Goal: Obtain resource: Download file/media

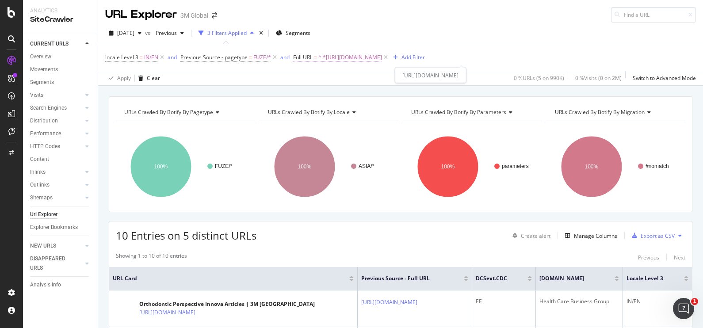
click at [354, 56] on span "^.*[URL][DOMAIN_NAME]" at bounding box center [350, 57] width 64 height 12
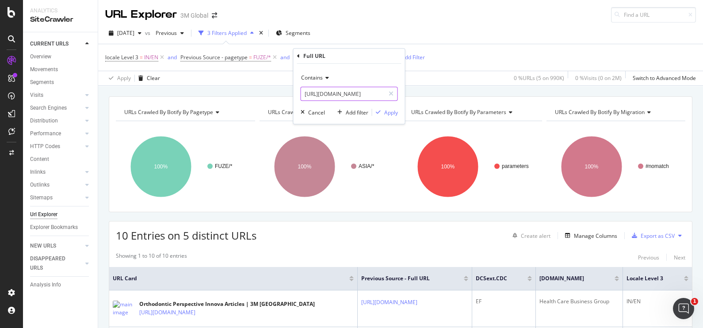
click at [354, 95] on input "[URL][DOMAIN_NAME]" at bounding box center [343, 94] width 84 height 14
click at [389, 93] on icon at bounding box center [391, 94] width 5 height 6
click at [367, 92] on input "text" at bounding box center [349, 94] width 96 height 14
paste input "[URL][DOMAIN_NAME]"
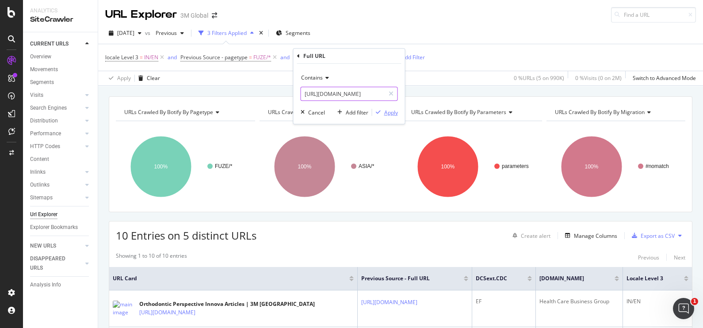
type input "[URL][DOMAIN_NAME]"
click at [388, 113] on div "Apply" at bounding box center [391, 113] width 14 height 8
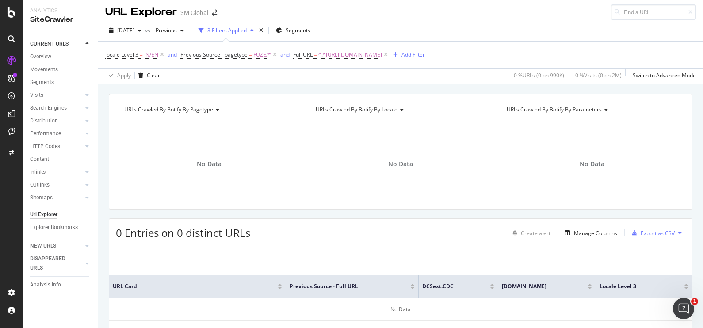
scroll to position [3, 0]
click at [690, 155] on div "URLs Crawled By Botify By pagetype Chart (by Value) Table Expand Export as CSV …" at bounding box center [400, 237] width 605 height 288
click at [678, 233] on icon at bounding box center [680, 232] width 4 height 5
click at [653, 235] on span "Export XML Sitemaps" at bounding box center [633, 232] width 52 height 8
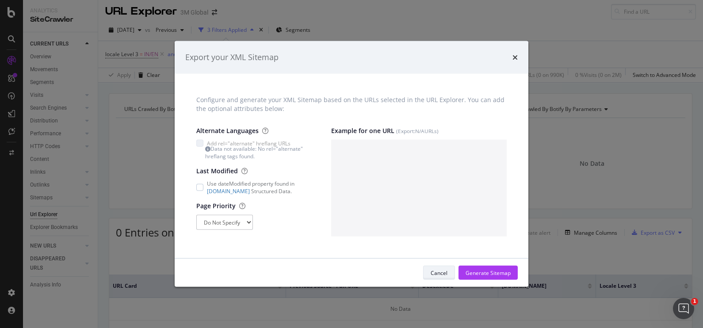
click at [438, 274] on div "Cancel" at bounding box center [439, 273] width 17 height 8
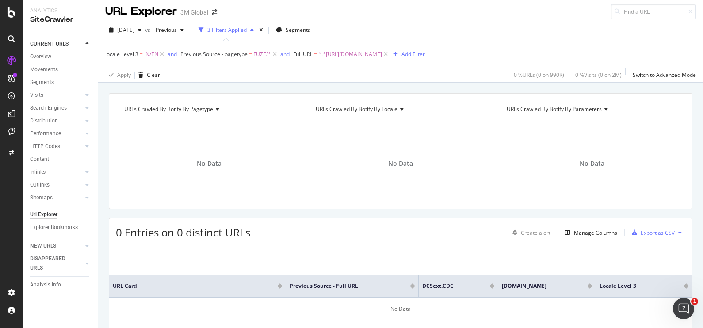
click at [678, 231] on icon at bounding box center [680, 232] width 4 height 5
click at [496, 165] on div "URLs Crawled By Botify By parameters Chart (by Value) Table Expand Export as CS…" at bounding box center [592, 151] width 192 height 102
click at [382, 49] on span "^.*[URL][DOMAIN_NAME]" at bounding box center [350, 54] width 64 height 12
click at [368, 91] on input "[URL][DOMAIN_NAME]" at bounding box center [343, 91] width 84 height 14
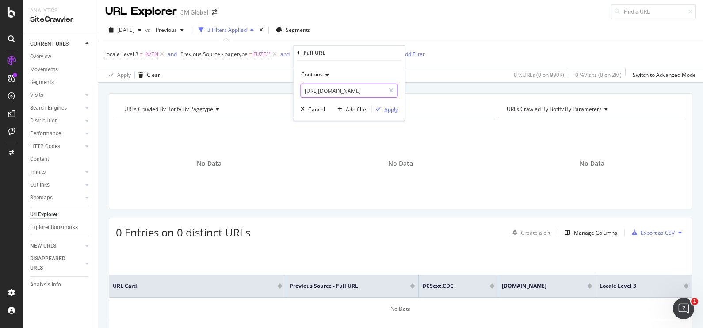
type input "[URL][DOMAIN_NAME]"
click at [381, 108] on div "button" at bounding box center [378, 109] width 12 height 5
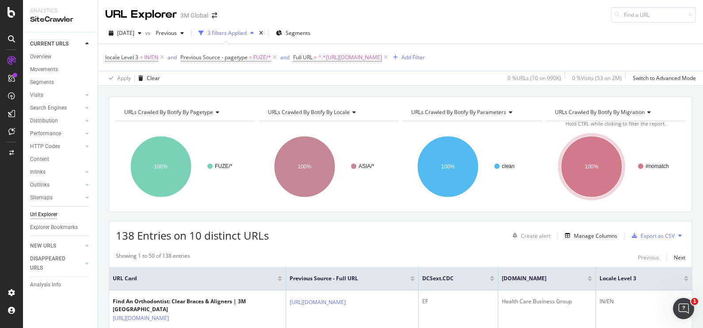
click at [678, 236] on icon at bounding box center [680, 235] width 4 height 5
click at [644, 236] on div "Export as CSV" at bounding box center [658, 236] width 34 height 8
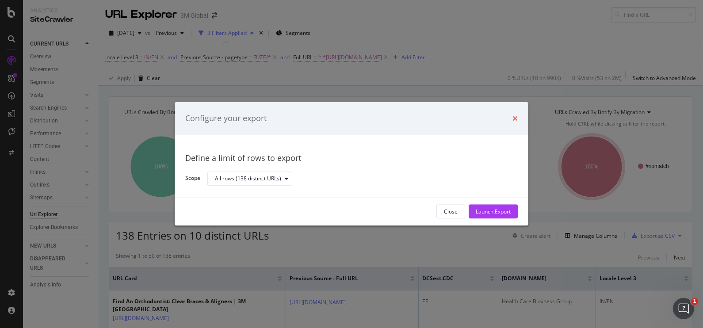
click at [514, 119] on icon "times" at bounding box center [515, 118] width 5 height 7
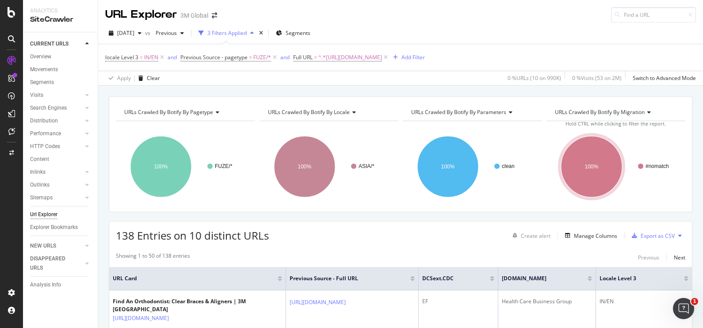
click at [385, 88] on div "URLs Crawled By Botify By pagetype Chart (by Value) Table Expand Export as CSV …" at bounding box center [400, 96] width 605 height 21
